Goal: Task Accomplishment & Management: Use online tool/utility

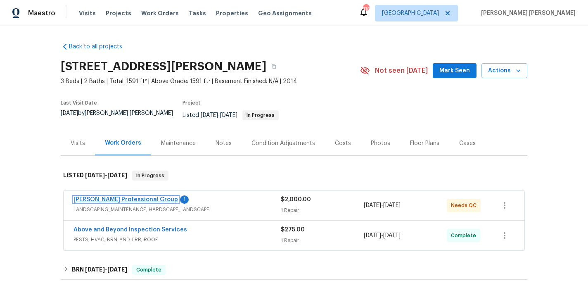
click at [131, 197] on link "[PERSON_NAME] Professional Group" at bounding box center [126, 200] width 105 height 6
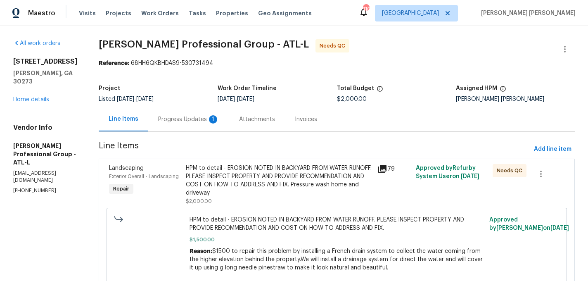
click at [194, 122] on div "Progress Updates 1" at bounding box center [188, 119] width 61 height 8
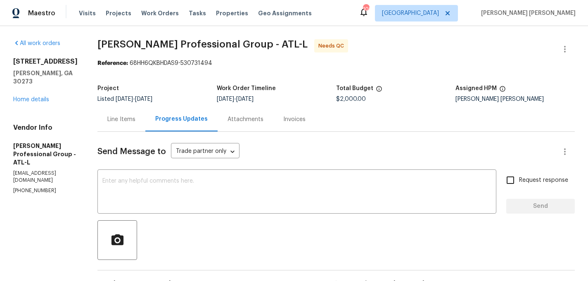
click at [136, 119] on div "Line Items" at bounding box center [121, 119] width 28 height 8
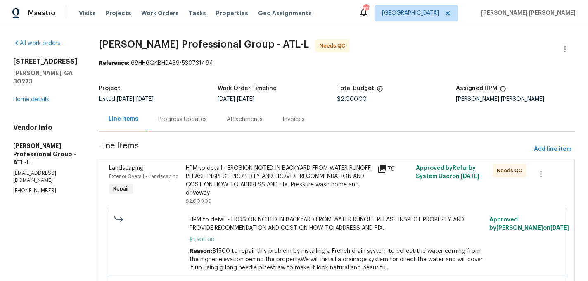
scroll to position [91, 0]
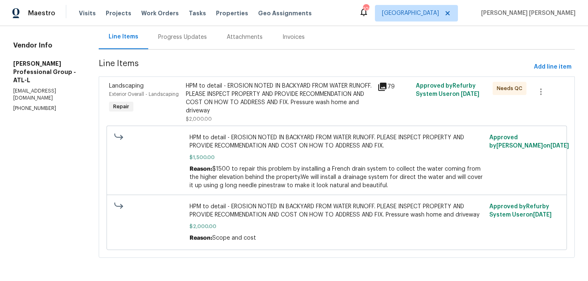
click at [224, 82] on div "HPM to detail - EROSION NOTED IN BACKYARD FROM WATER RUNOFF. PLEASE INSPECT PRO…" at bounding box center [279, 98] width 187 height 33
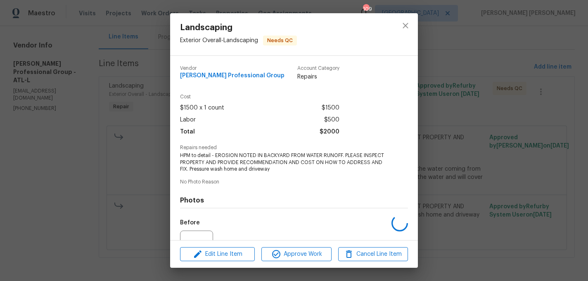
scroll to position [86, 0]
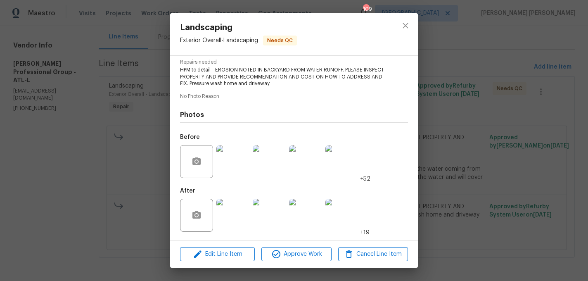
click at [233, 212] on img at bounding box center [233, 215] width 33 height 33
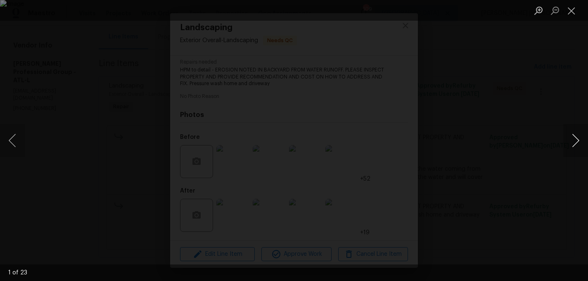
click at [577, 133] on button "Next image" at bounding box center [576, 140] width 25 height 33
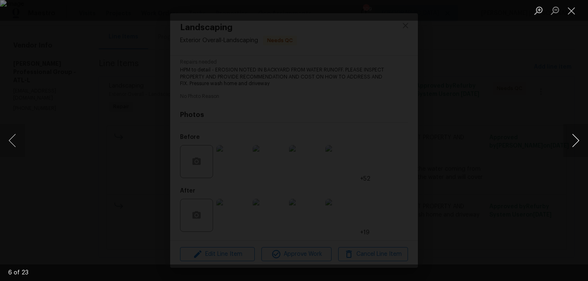
click at [576, 133] on button "Next image" at bounding box center [576, 140] width 25 height 33
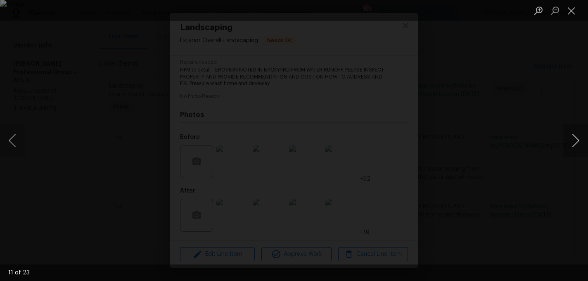
click at [576, 133] on button "Next image" at bounding box center [576, 140] width 25 height 33
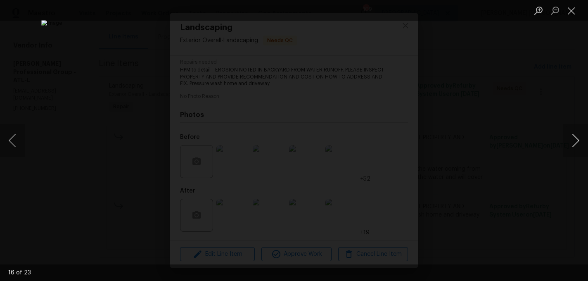
click at [576, 133] on button "Next image" at bounding box center [576, 140] width 25 height 33
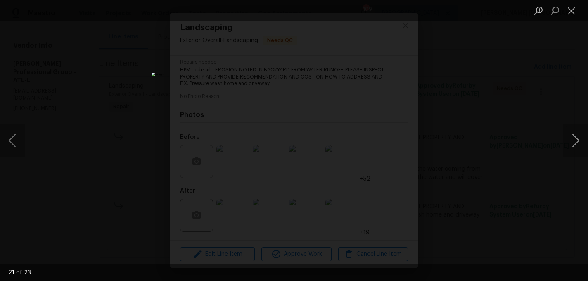
click at [576, 133] on button "Next image" at bounding box center [576, 140] width 25 height 33
click at [570, 15] on button "Close lightbox" at bounding box center [572, 10] width 17 height 14
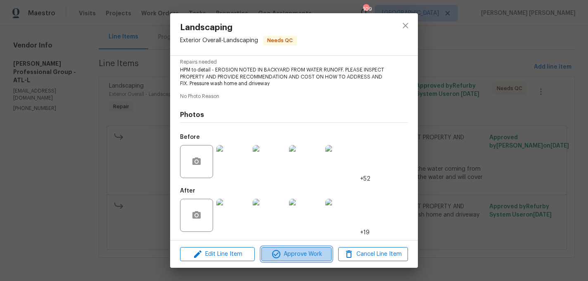
click at [300, 251] on span "Approve Work" at bounding box center [296, 254] width 65 height 10
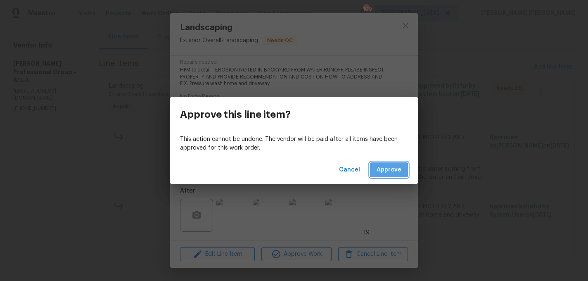
click at [381, 172] on span "Approve" at bounding box center [389, 170] width 25 height 10
